Goal: Navigation & Orientation: Find specific page/section

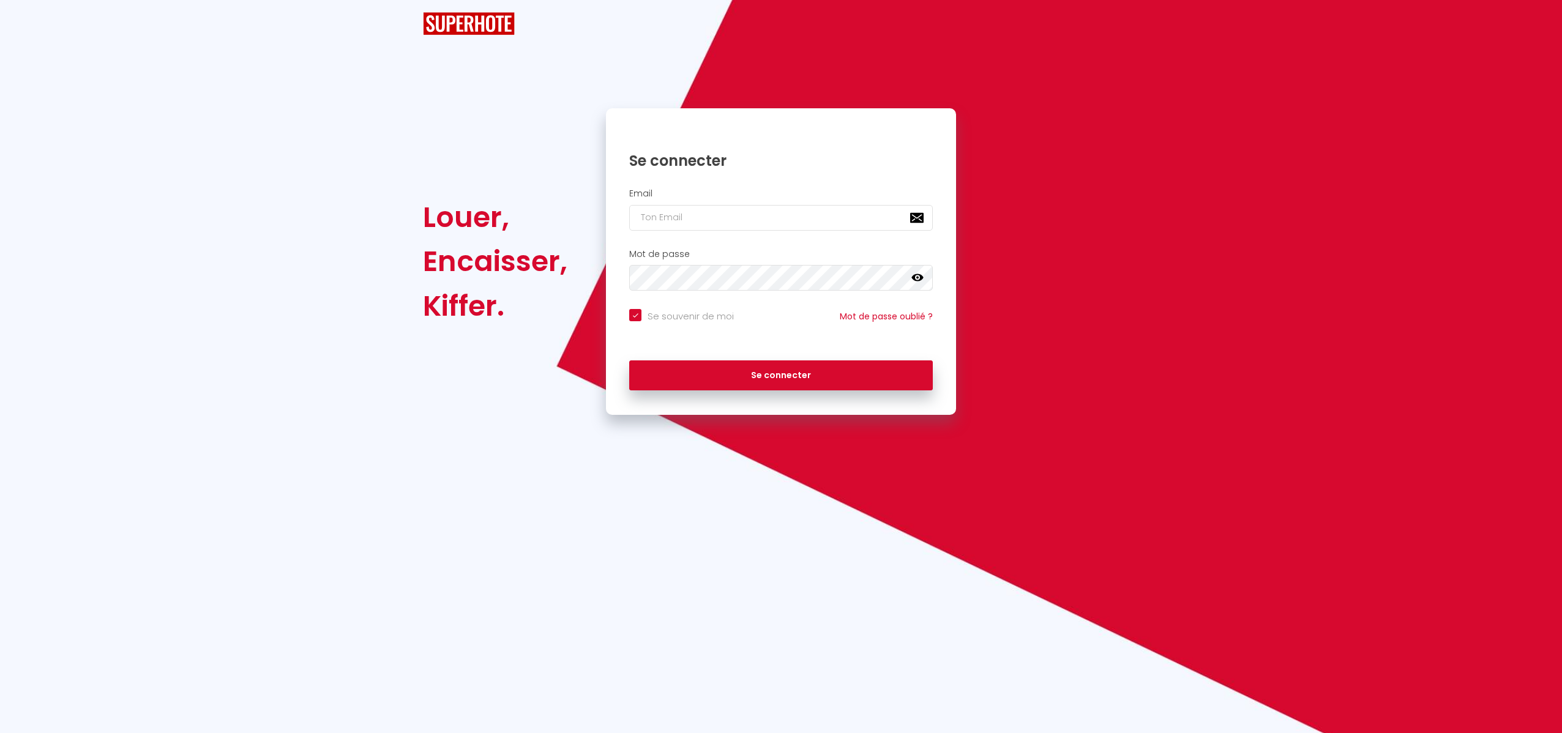
checkbox input "true"
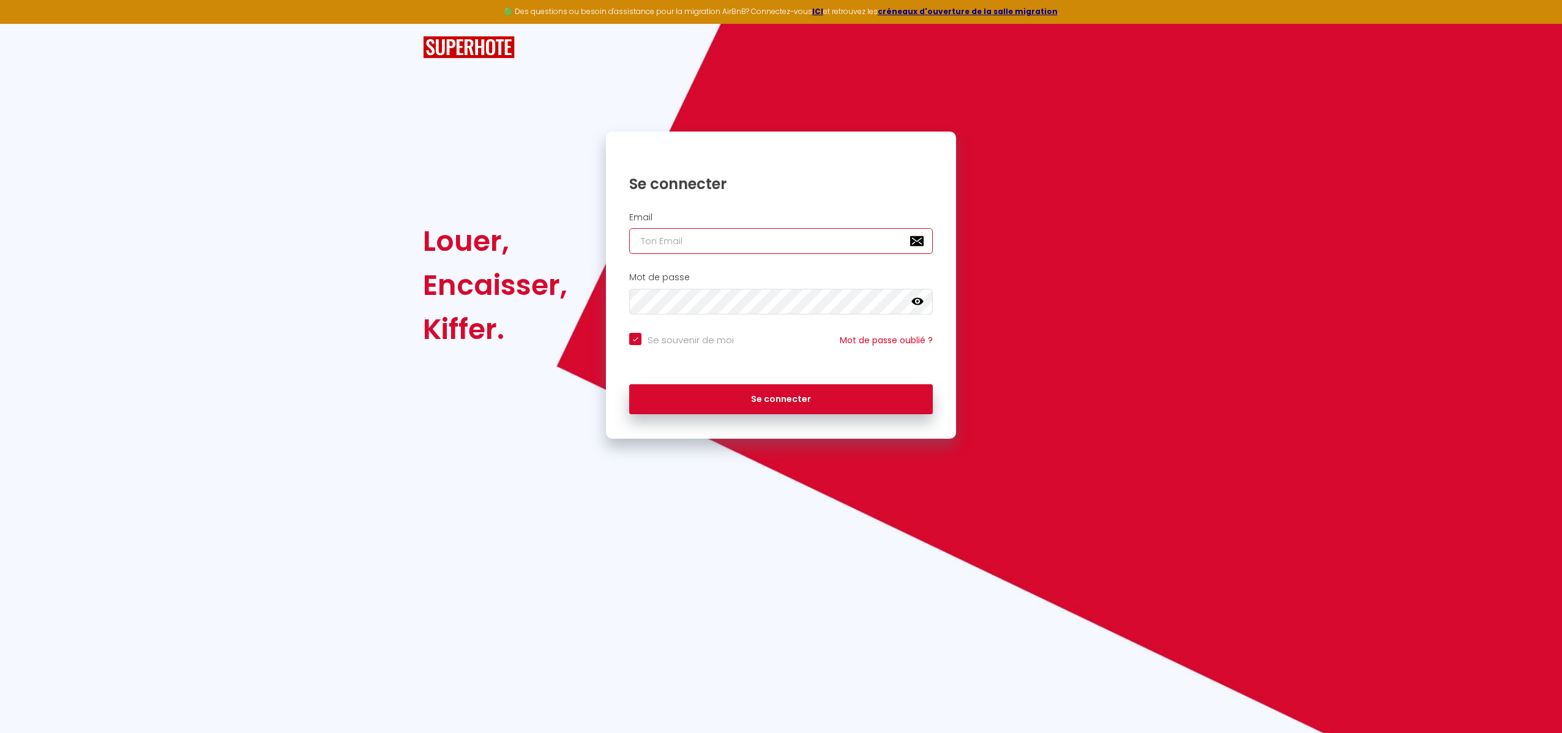
type input "[PERSON_NAME][EMAIL_ADDRESS][DOMAIN_NAME]"
checkbox input "true"
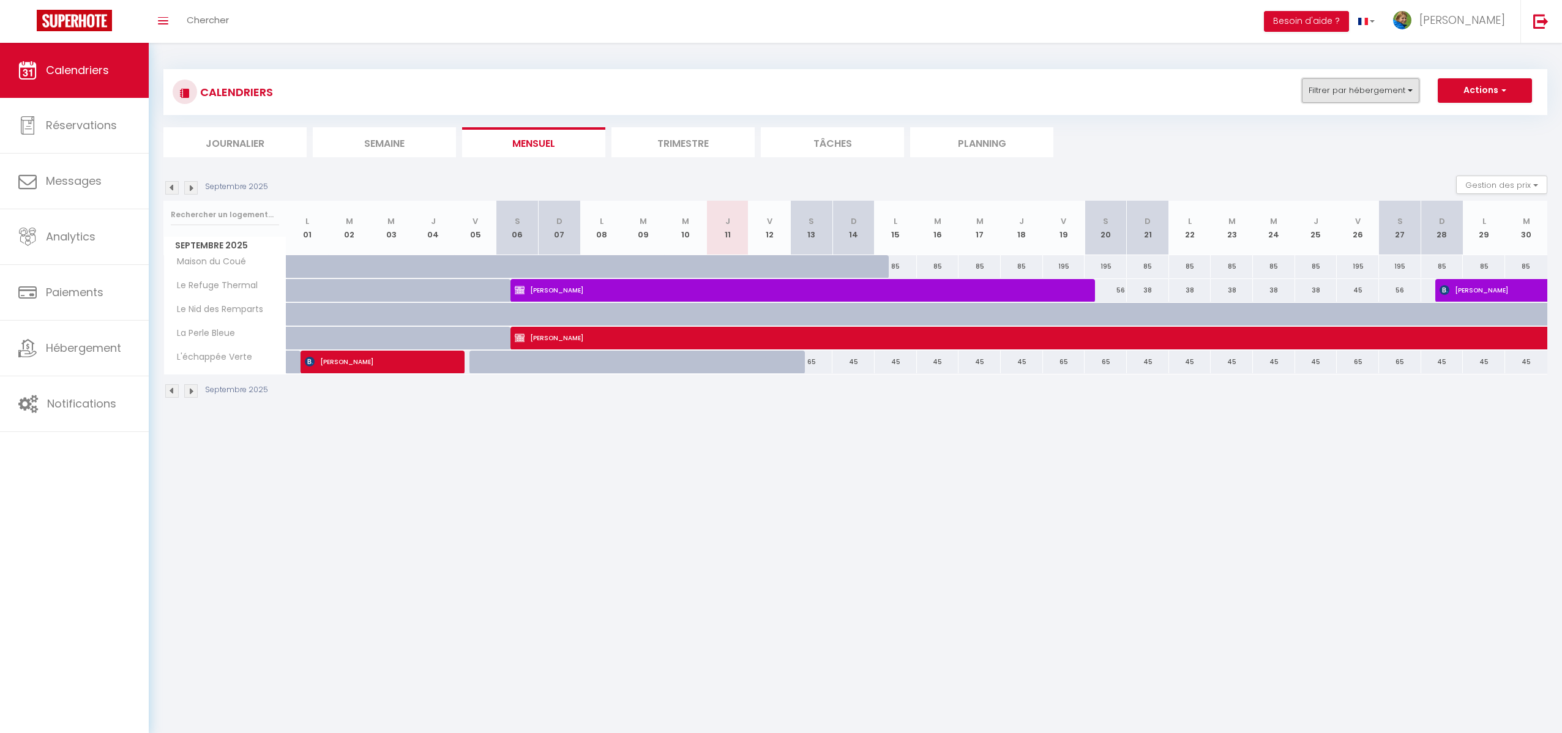
click at [1376, 86] on button "Filtrer par hébergement" at bounding box center [1361, 90] width 118 height 24
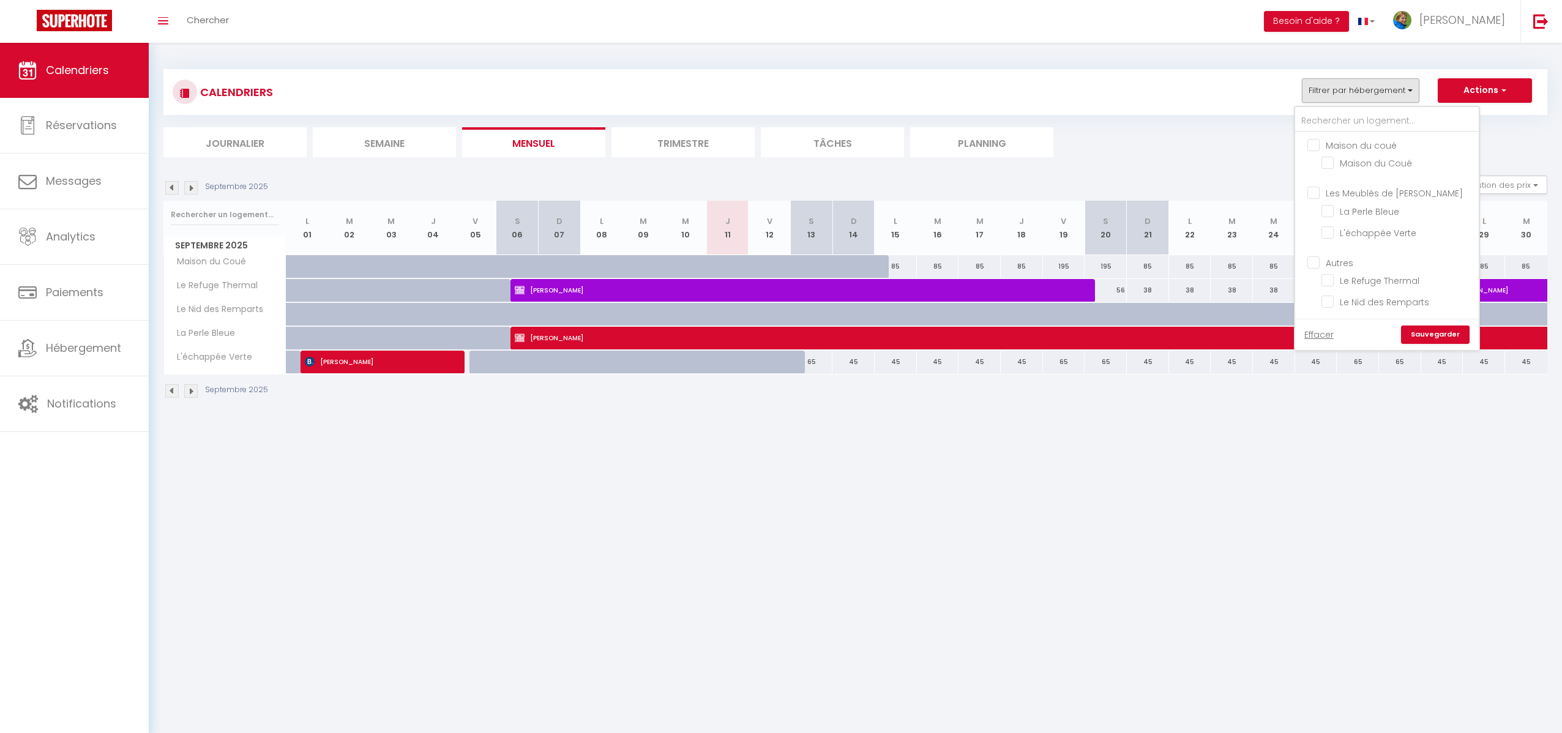
click at [681, 140] on li "Trimestre" at bounding box center [683, 142] width 143 height 30
